Goal: Find specific page/section: Find specific page/section

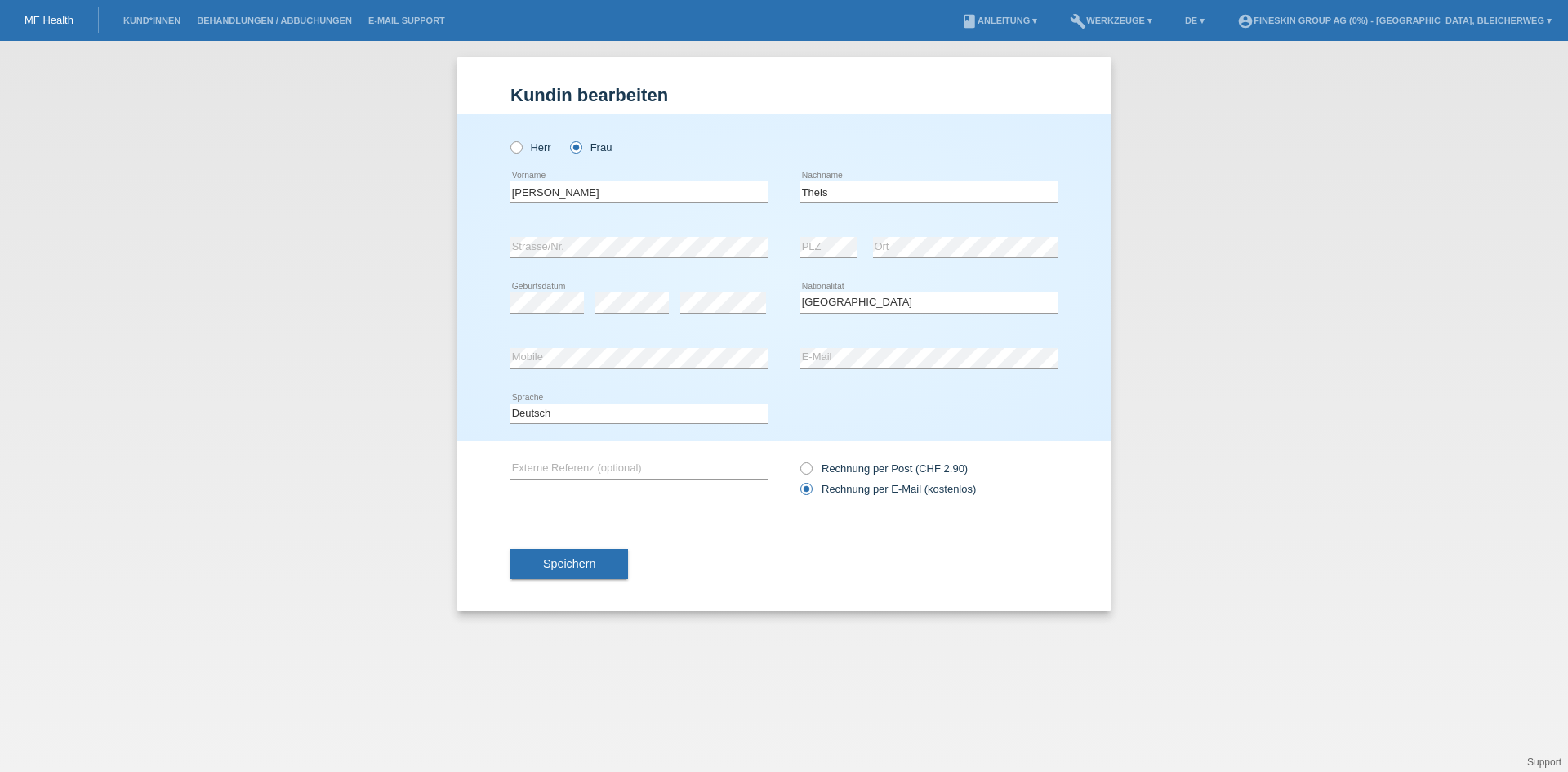
select select "CH"
click at [49, 20] on link "MF Health" at bounding box center [49, 20] width 49 height 12
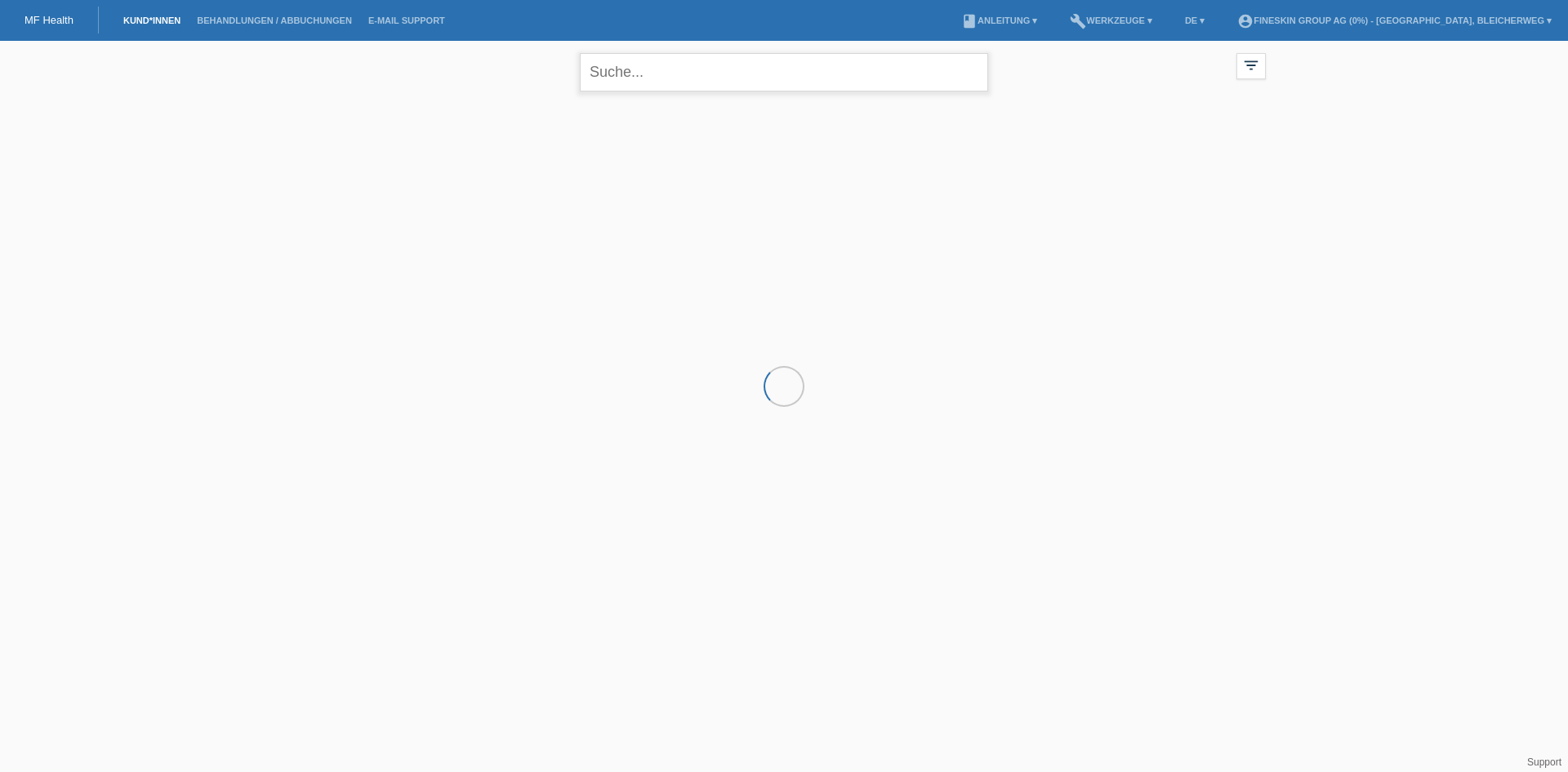
click at [753, 78] on input "text" at bounding box center [783, 72] width 408 height 38
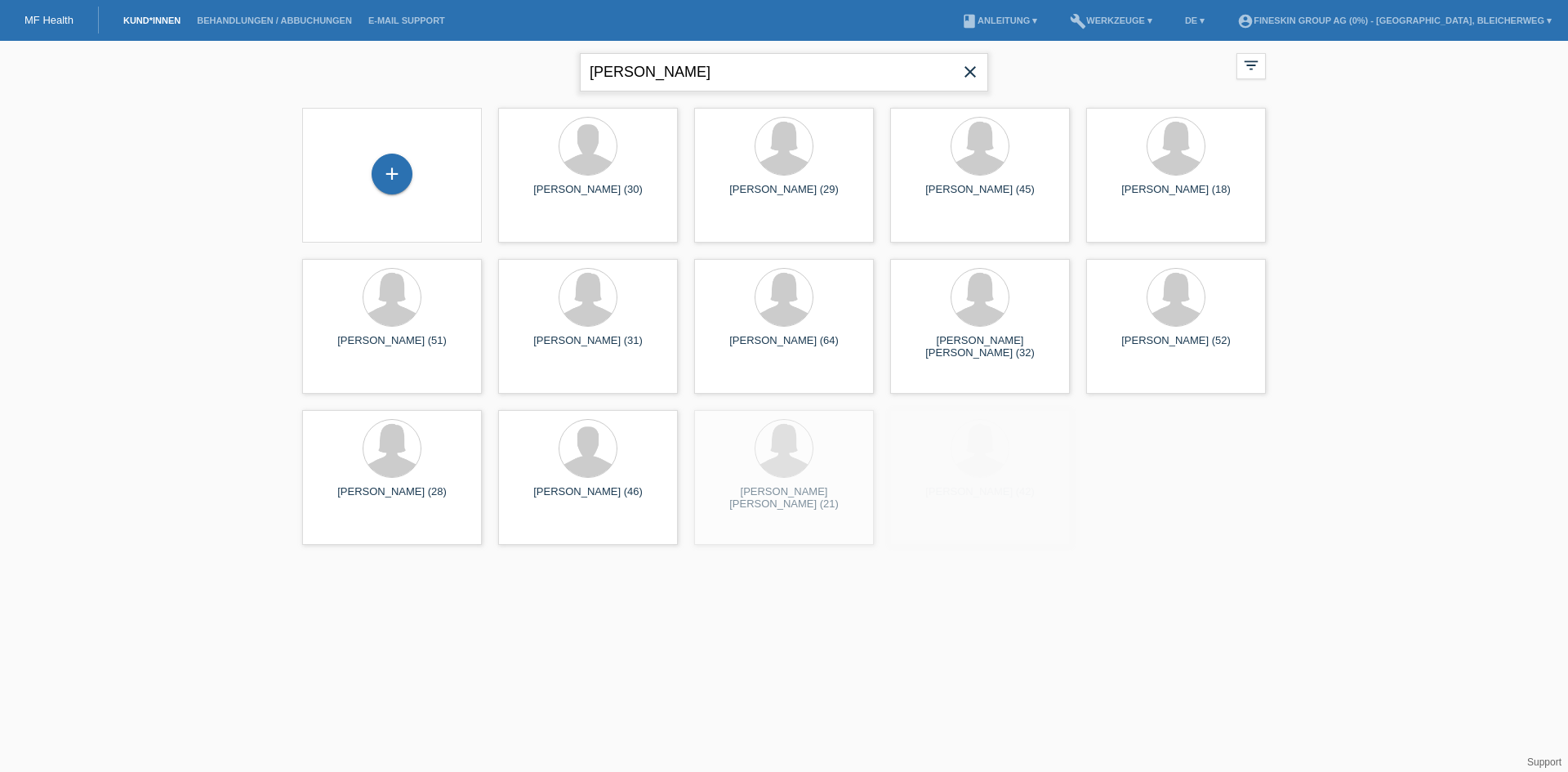
type input "hess"
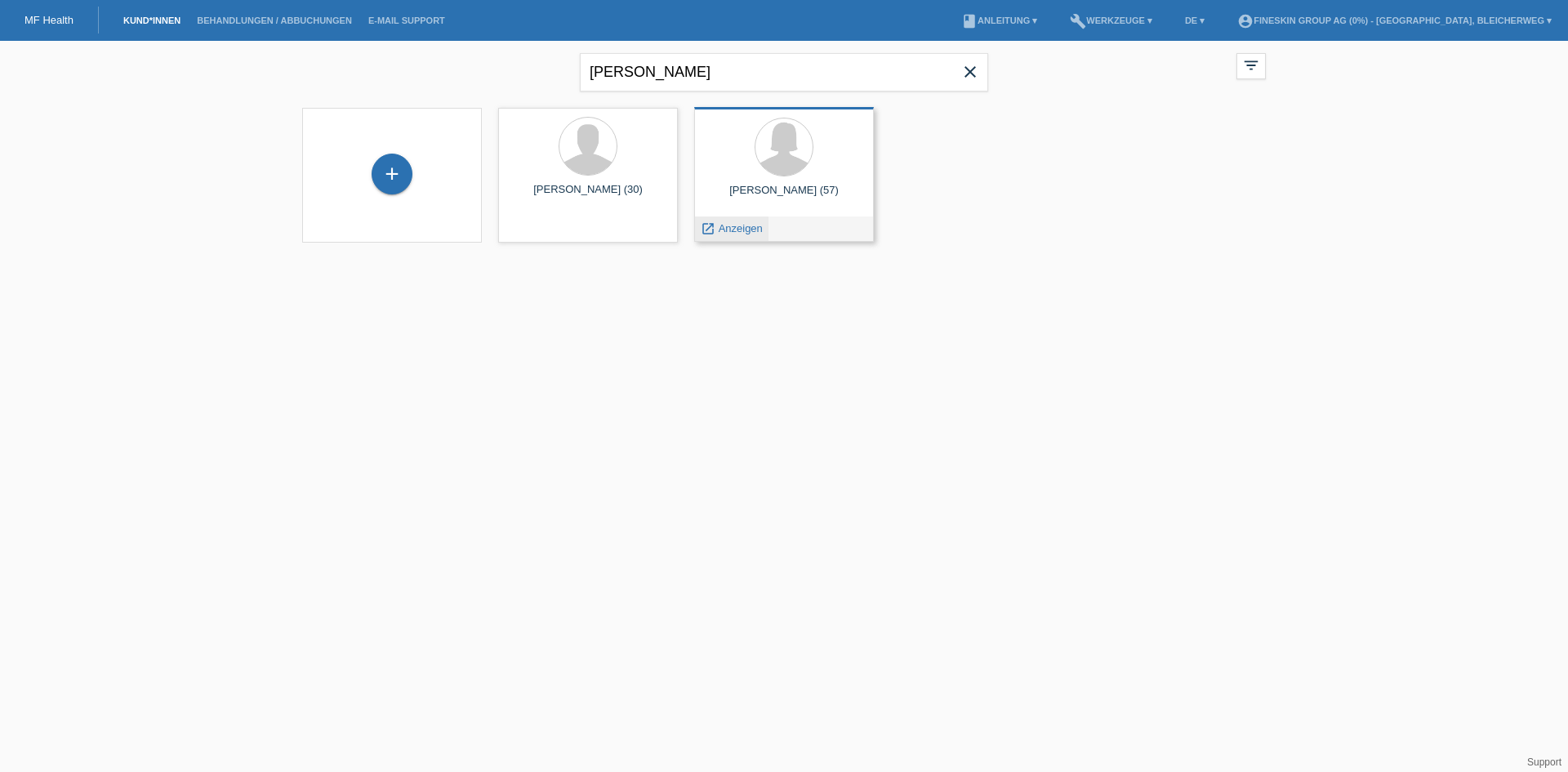
click at [735, 230] on span "Anzeigen" at bounding box center [740, 228] width 44 height 12
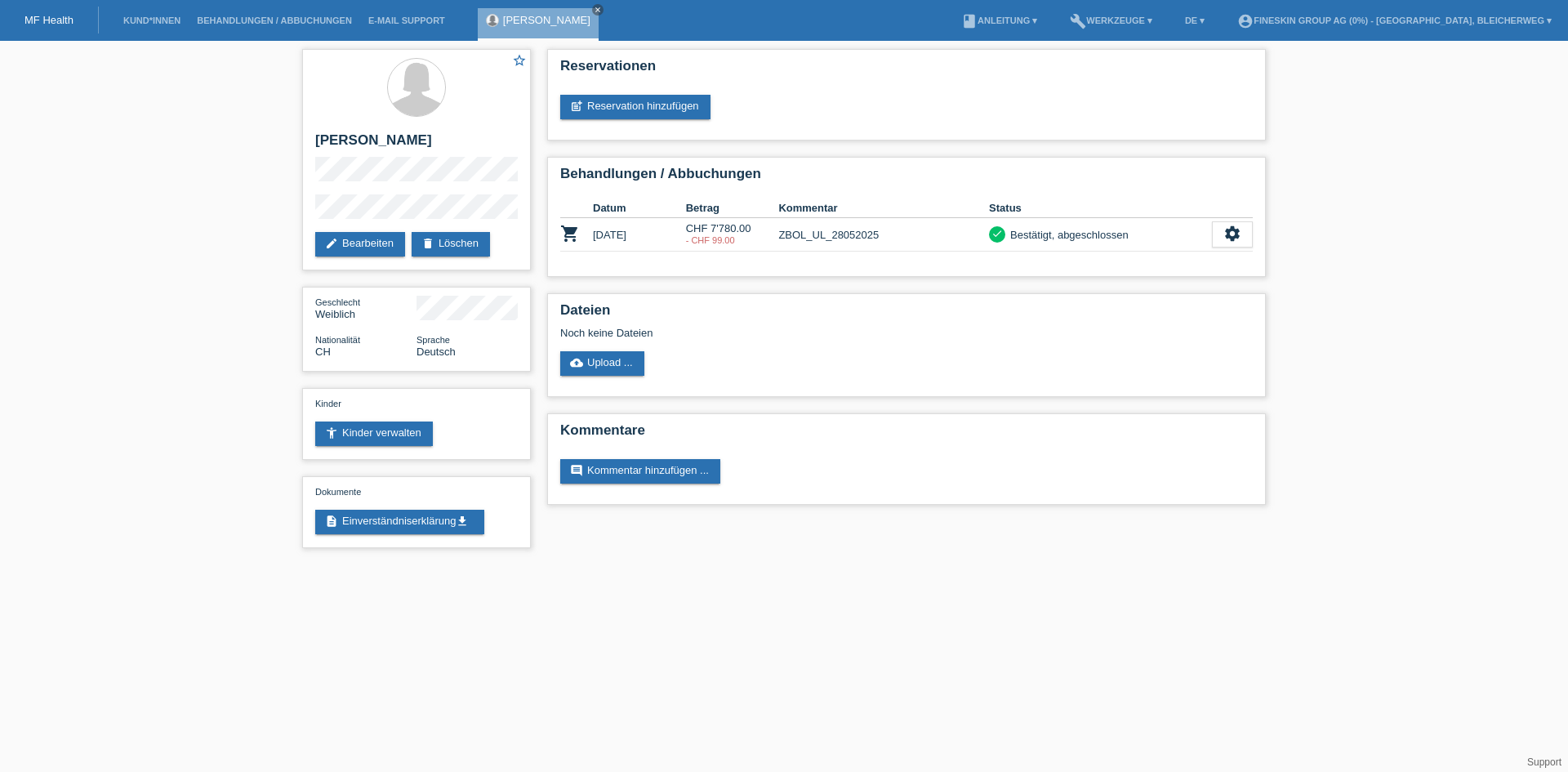
click at [45, 11] on div "MF Health" at bounding box center [49, 20] width 99 height 27
click at [43, 20] on link "MF Health" at bounding box center [49, 20] width 49 height 12
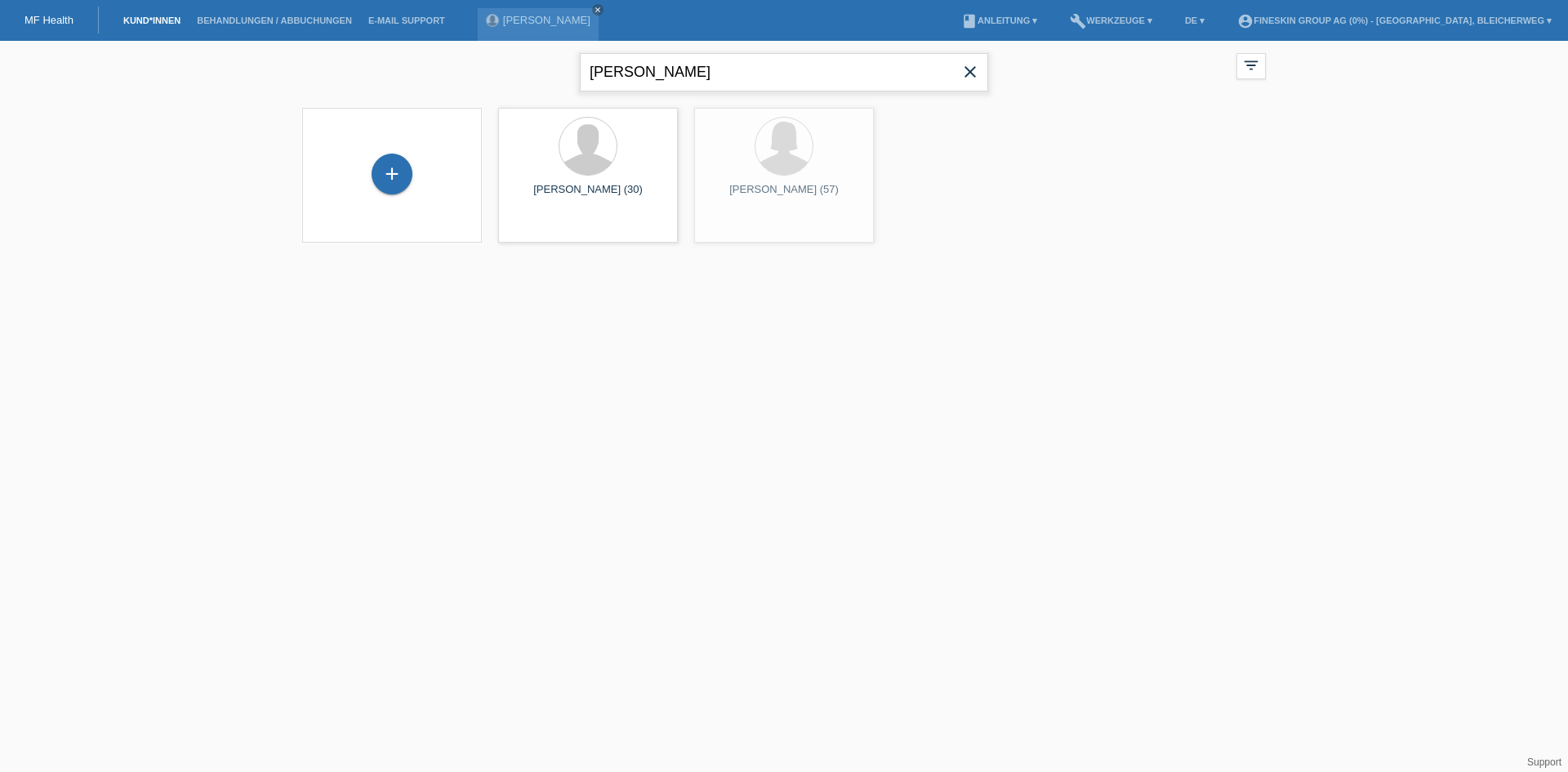
drag, startPoint x: 380, startPoint y: 83, endPoint x: 345, endPoint y: 80, distance: 35.1
click at [345, 81] on div "[PERSON_NAME] close filter_list view_module Alle Kund*innen anzeigen star Marki…" at bounding box center [784, 70] width 980 height 59
type input "samardzic"
click at [722, 69] on input "samardzic" at bounding box center [783, 72] width 408 height 38
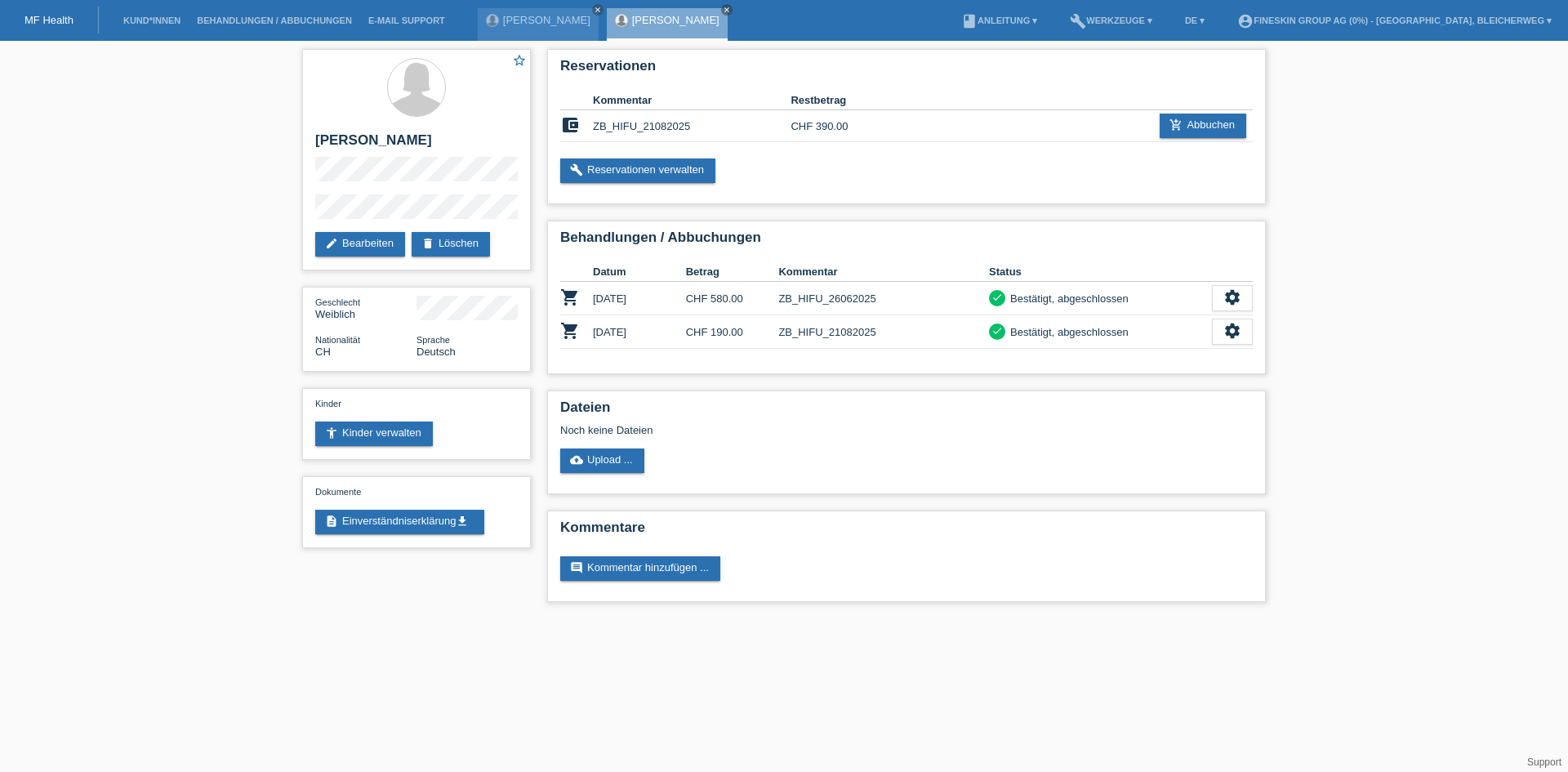
click at [57, 21] on link "MF Health" at bounding box center [49, 20] width 49 height 12
